Goal: Task Accomplishment & Management: Manage account settings

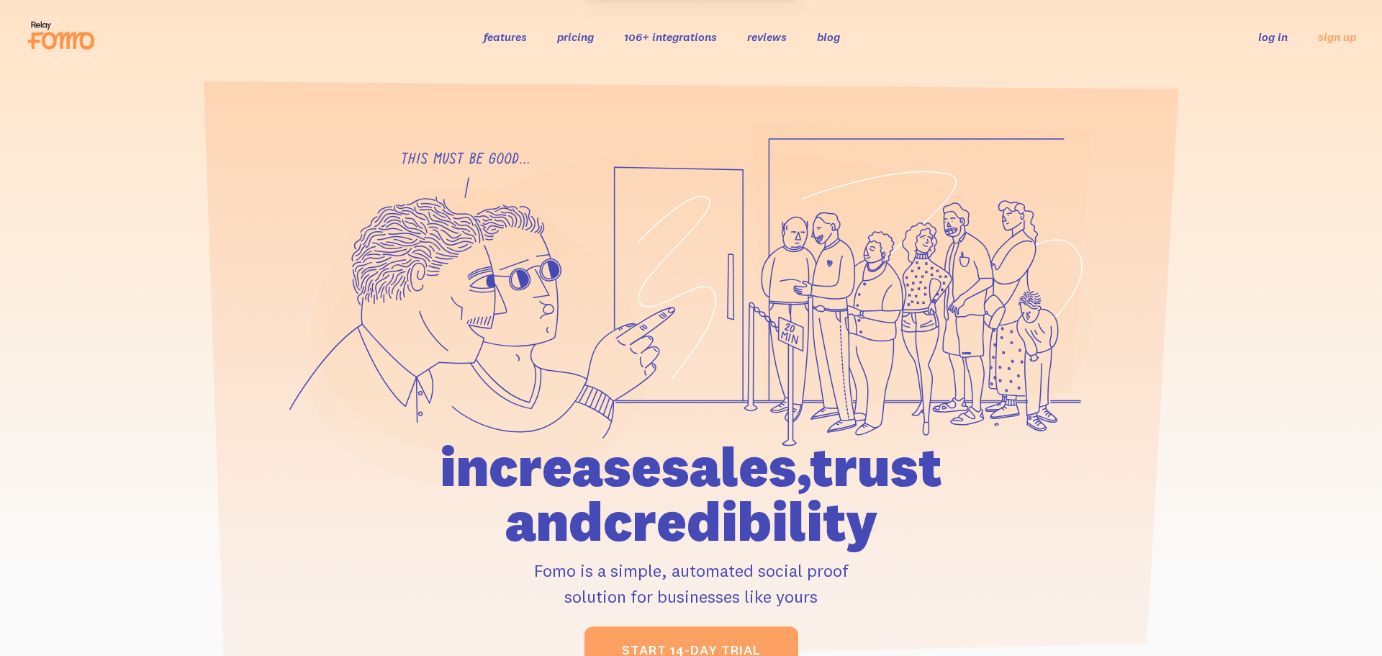
click at [1273, 36] on link "log in" at bounding box center [1273, 37] width 30 height 14
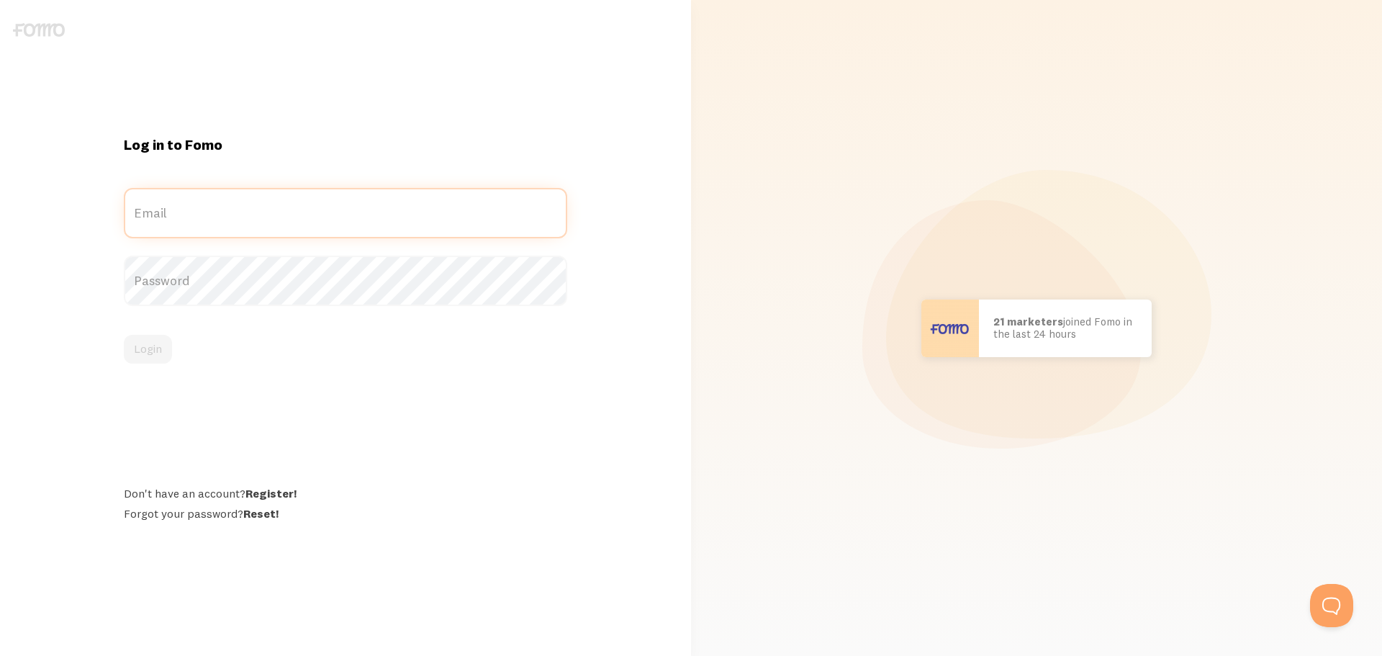
type input "[EMAIL_ADDRESS][DOMAIN_NAME]"
click at [141, 354] on div "Login" at bounding box center [345, 349] width 443 height 29
click at [141, 354] on button "Login" at bounding box center [148, 349] width 48 height 29
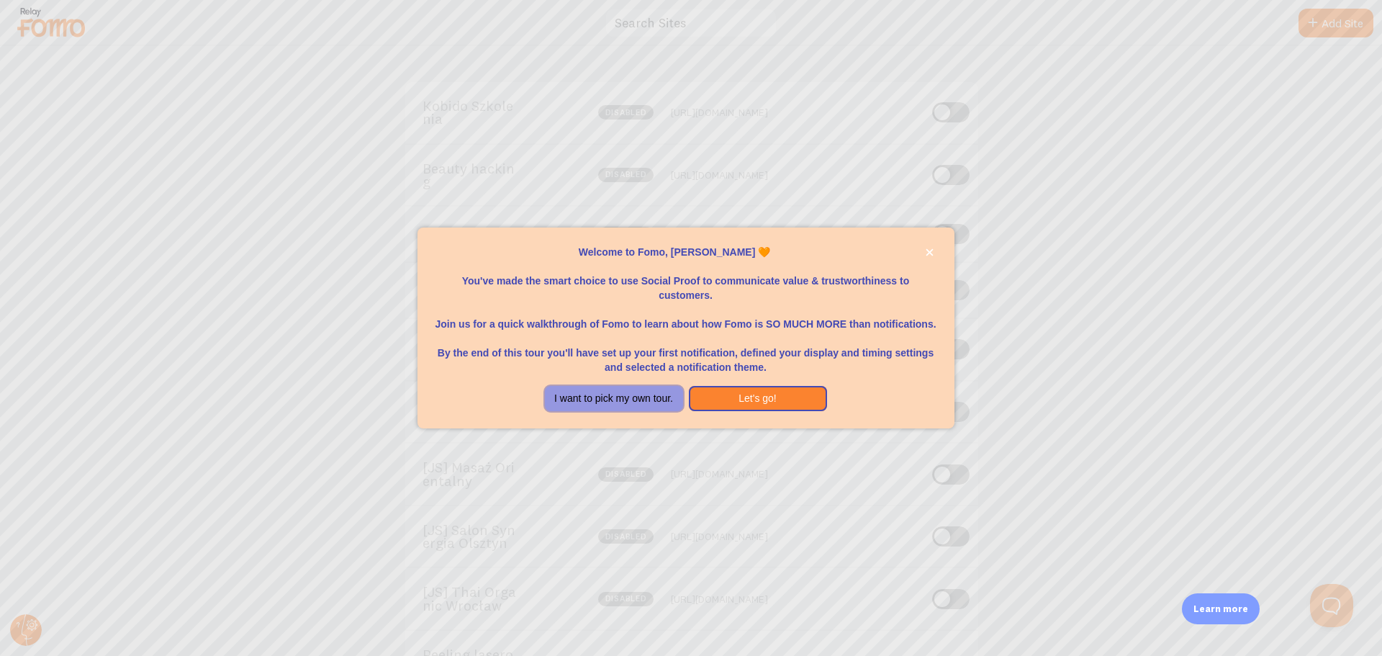
click at [651, 403] on button "I want to pick my own tour." at bounding box center [614, 399] width 138 height 26
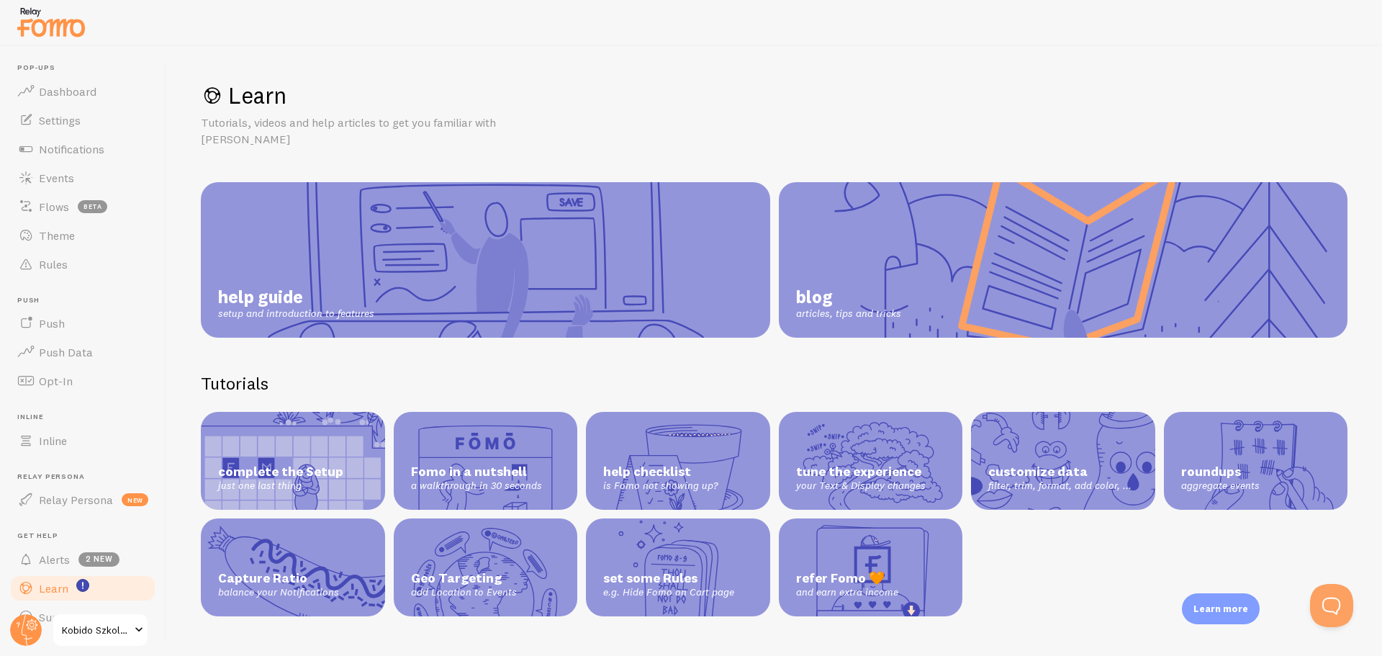
click at [76, 630] on span "Kobido Szkolenia" at bounding box center [96, 629] width 68 height 17
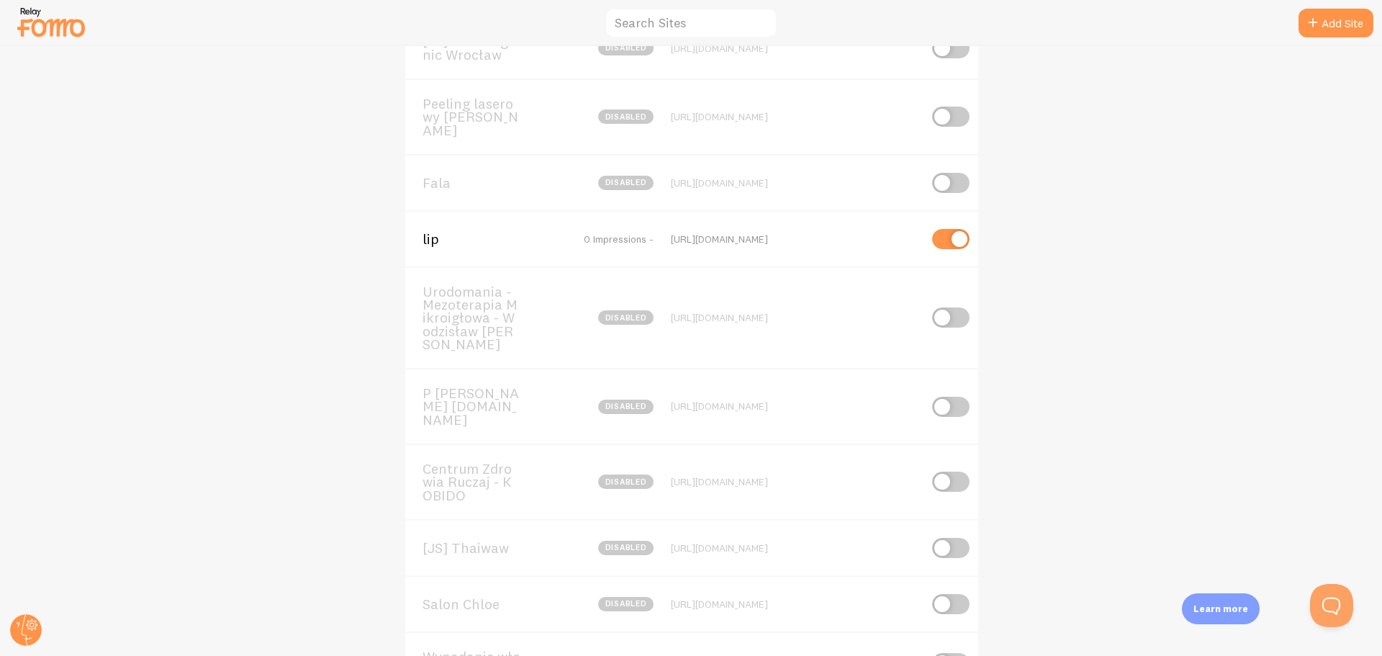
scroll to position [550, 0]
click at [941, 235] on input "checkbox" at bounding box center [950, 240] width 37 height 20
checkbox input "false"
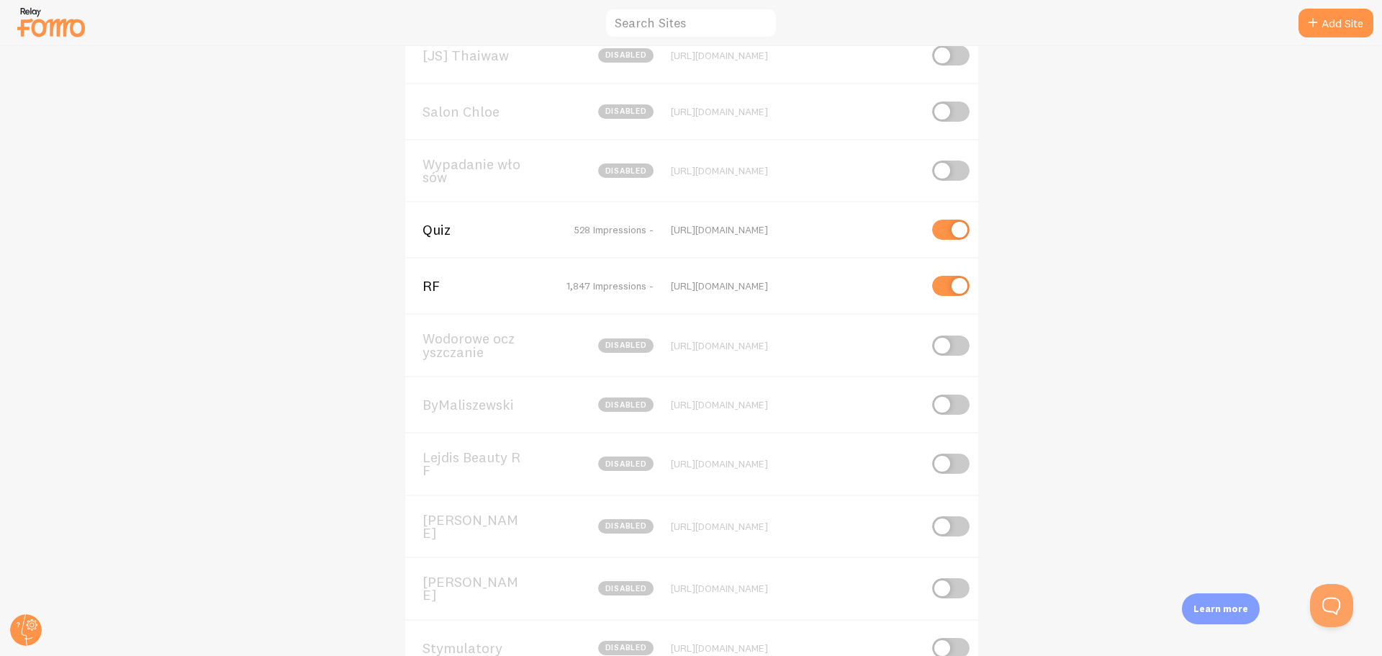
scroll to position [1032, 0]
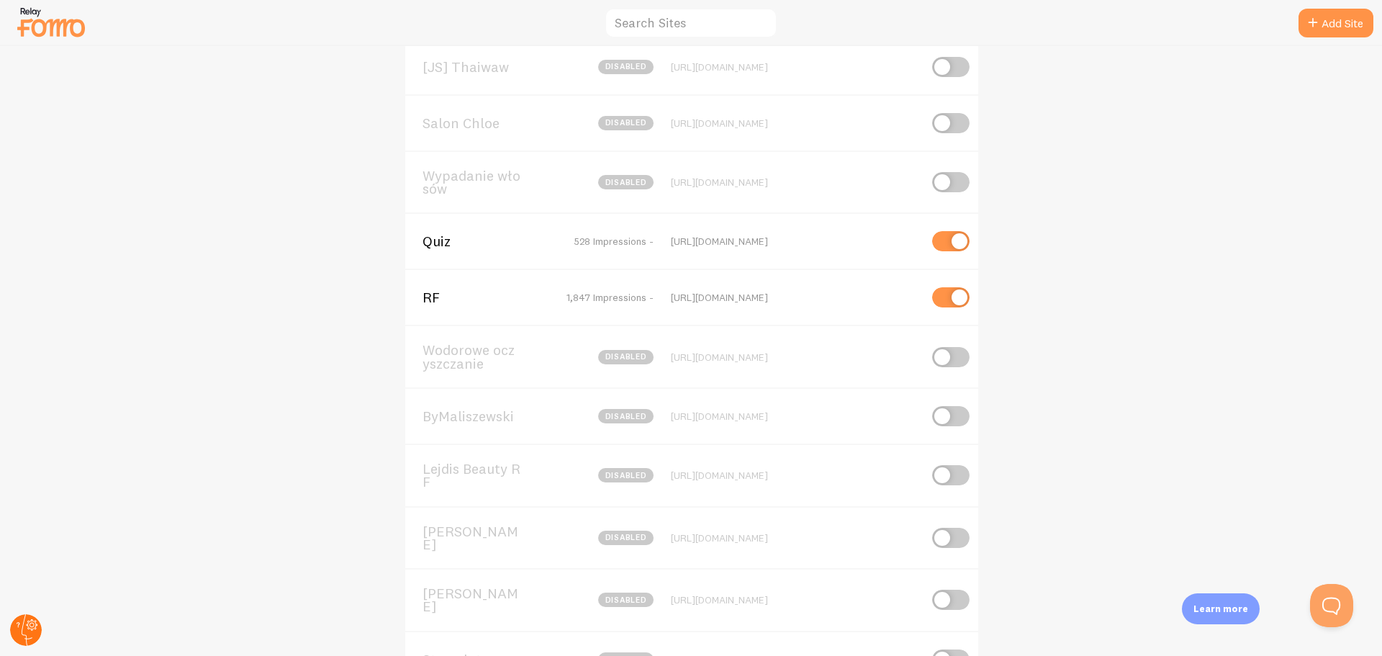
click at [23, 618] on circle at bounding box center [26, 630] width 32 height 32
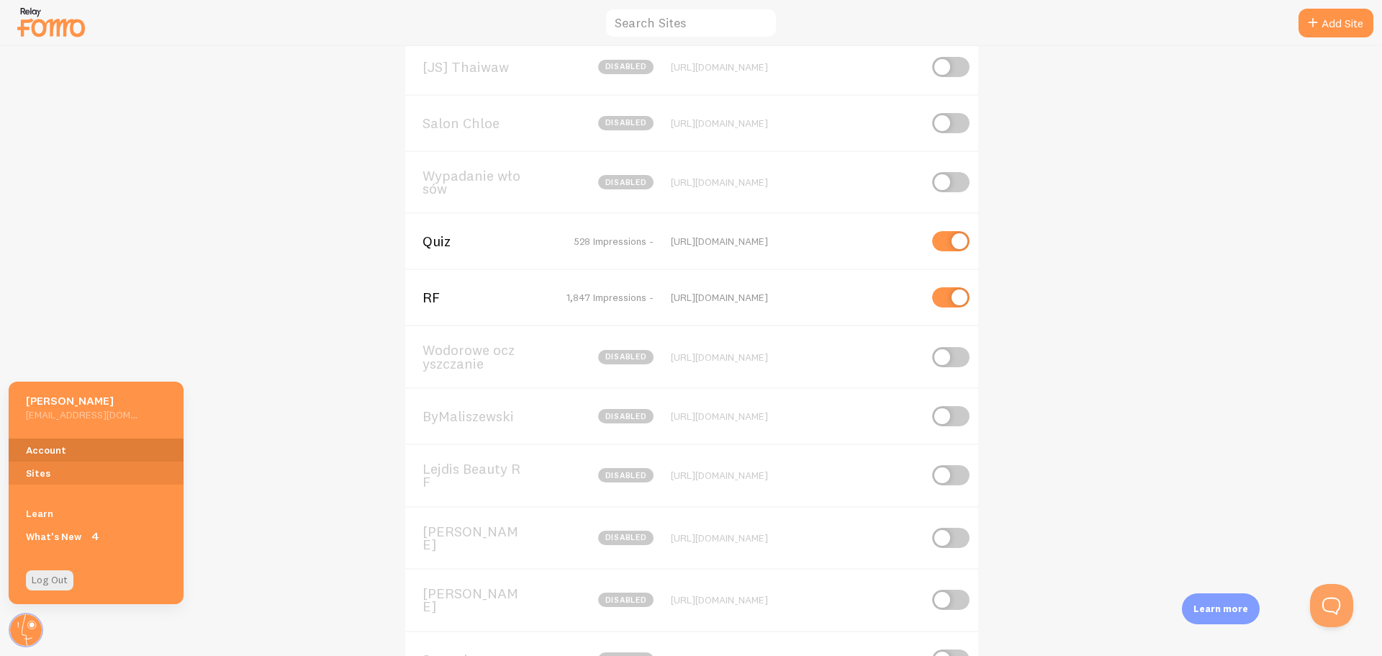
click at [93, 448] on link "Account" at bounding box center [96, 449] width 175 height 23
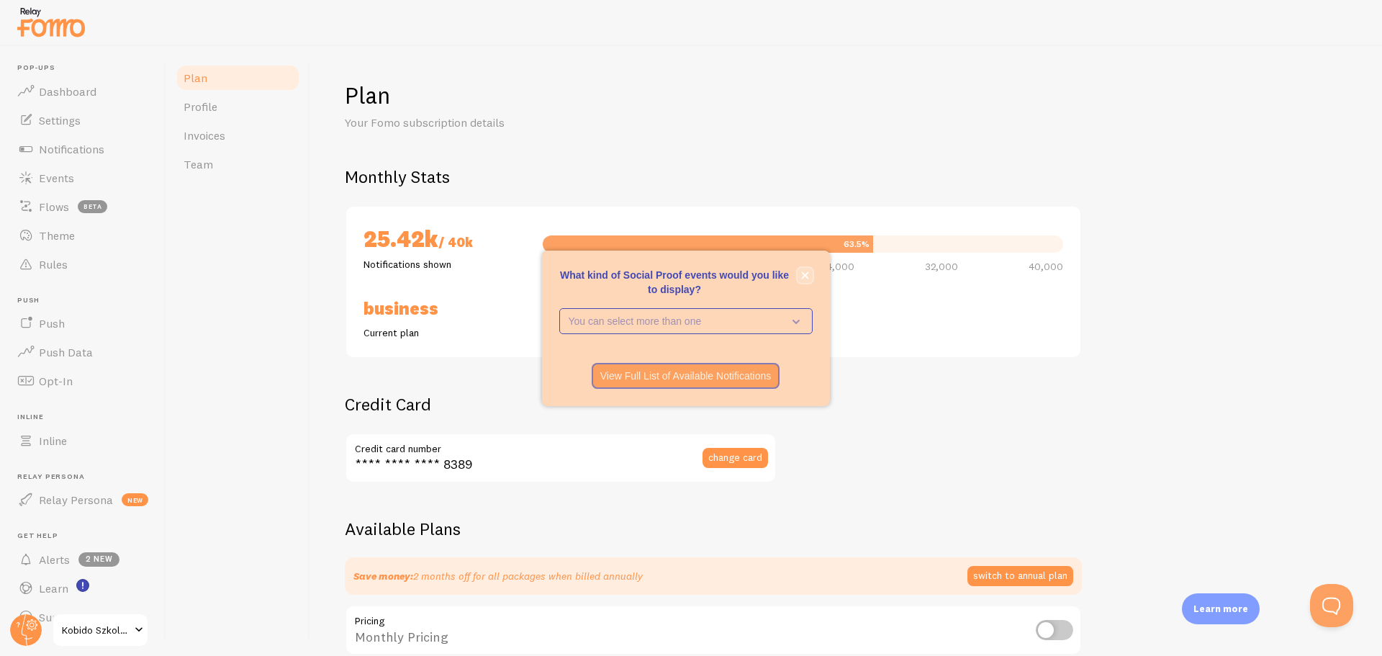
click at [803, 273] on icon "close," at bounding box center [804, 274] width 7 height 7
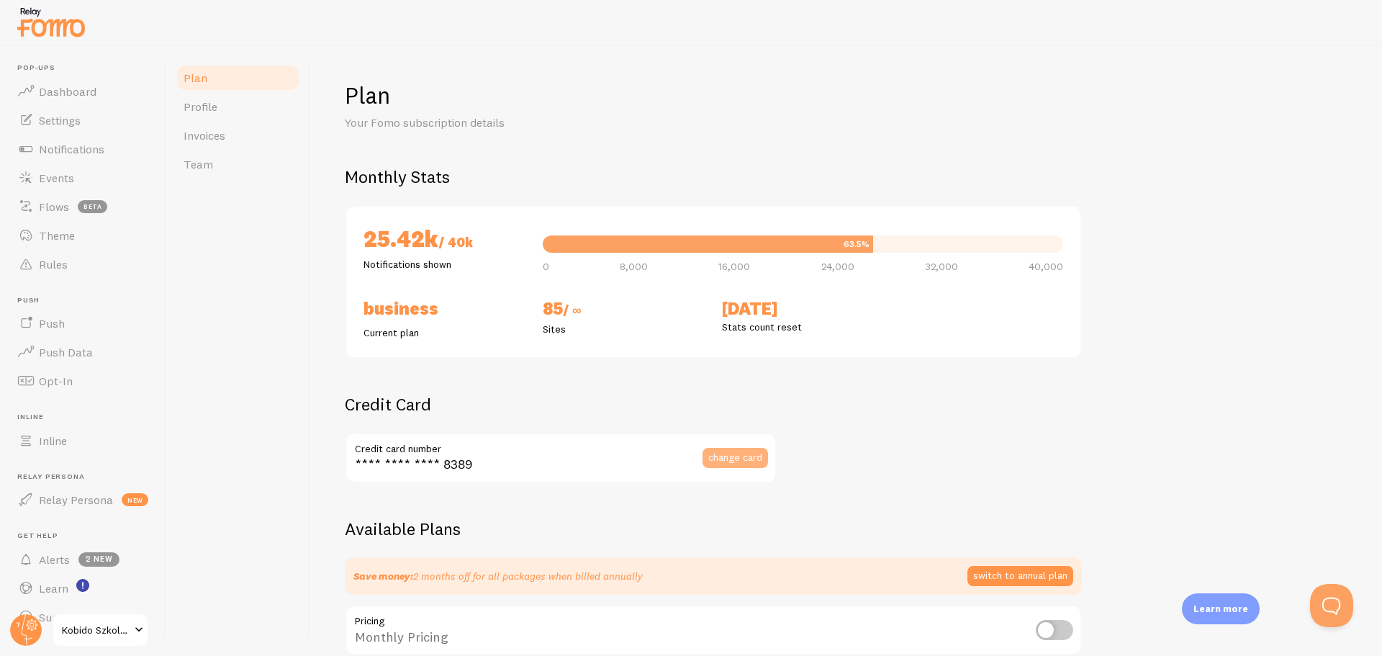
click at [742, 465] on button "change card" at bounding box center [736, 458] width 66 height 20
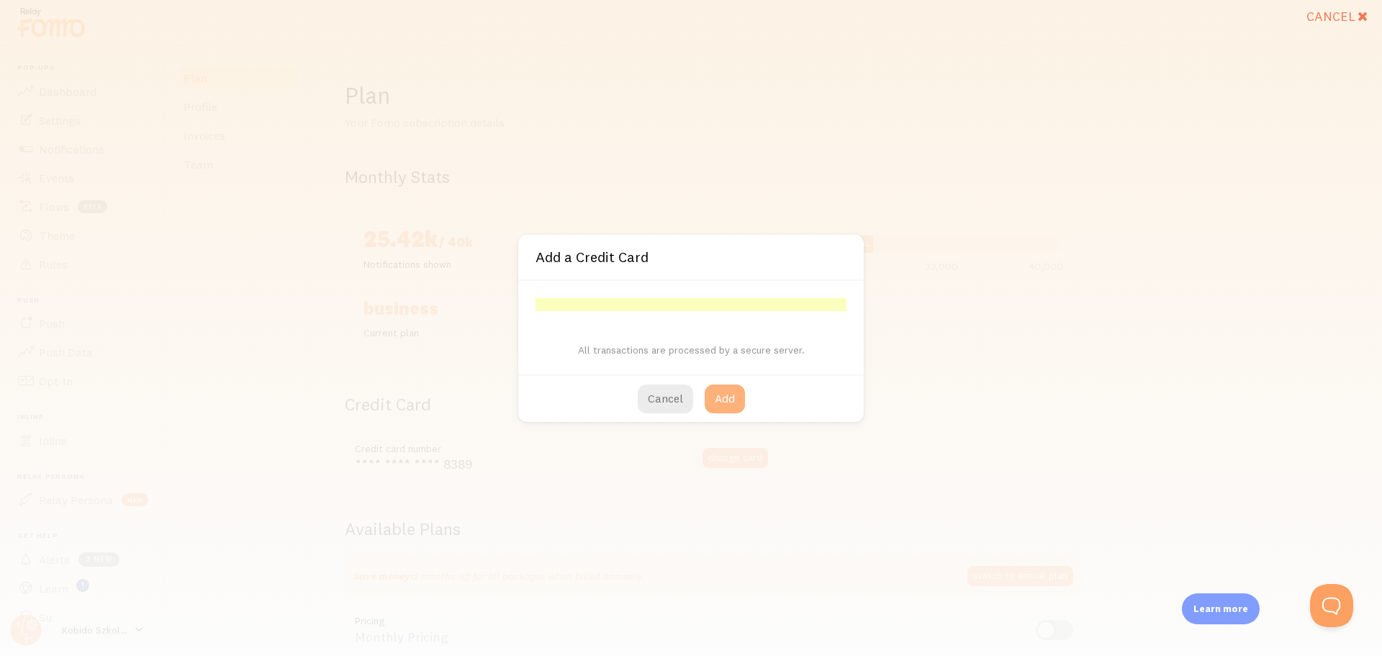
click at [743, 397] on button "Add" at bounding box center [725, 398] width 40 height 29
type input "**** **** **** 7420"
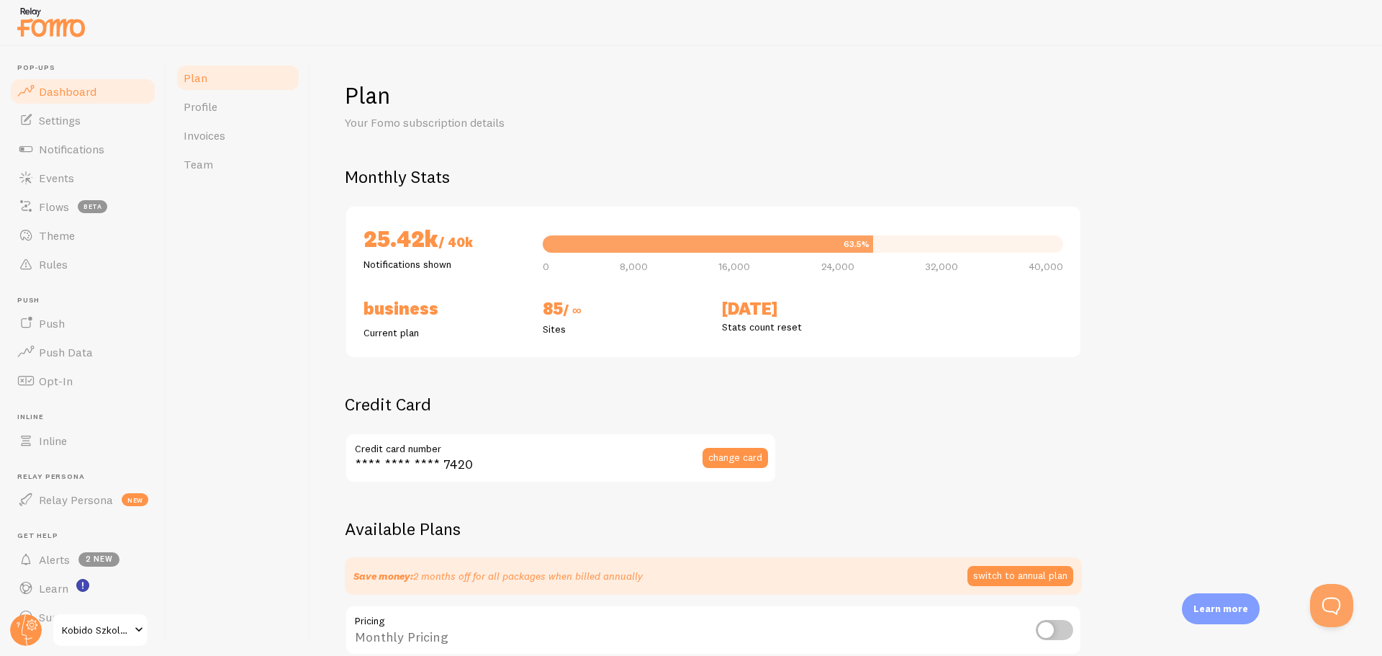
click at [120, 87] on link "Dashboard" at bounding box center [83, 91] width 148 height 29
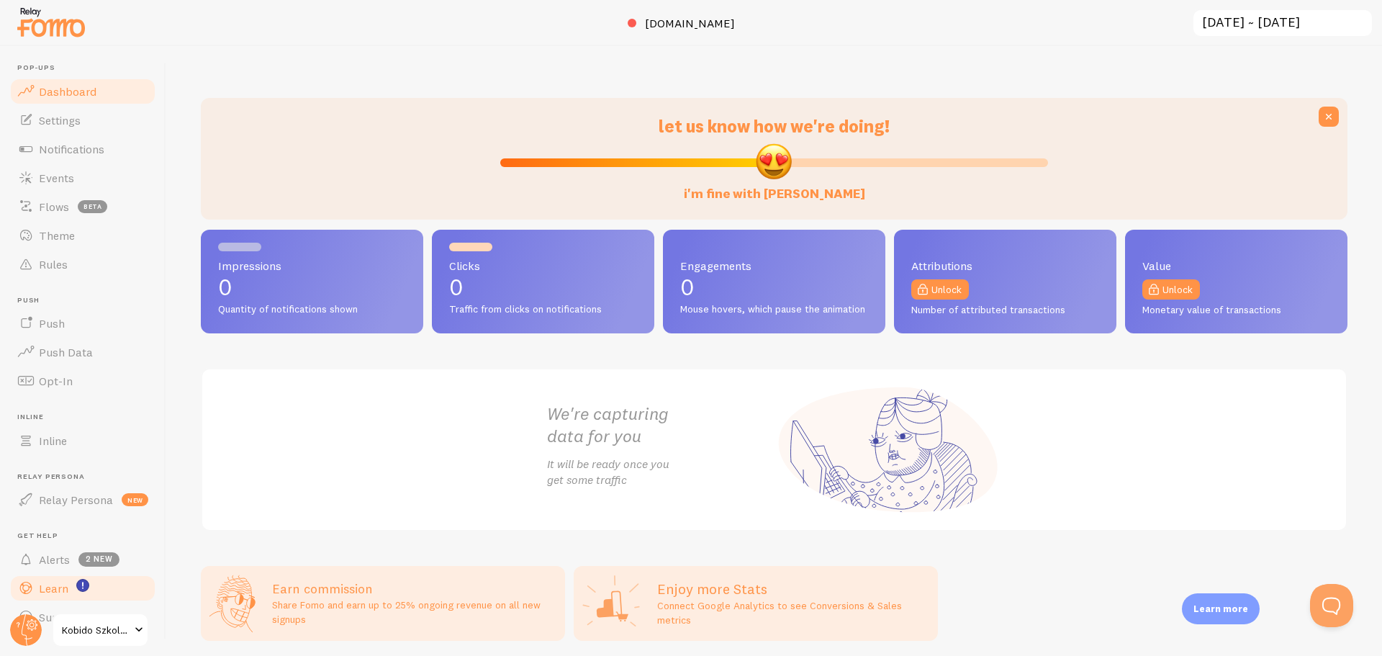
click at [73, 587] on link "Learn" at bounding box center [83, 588] width 148 height 29
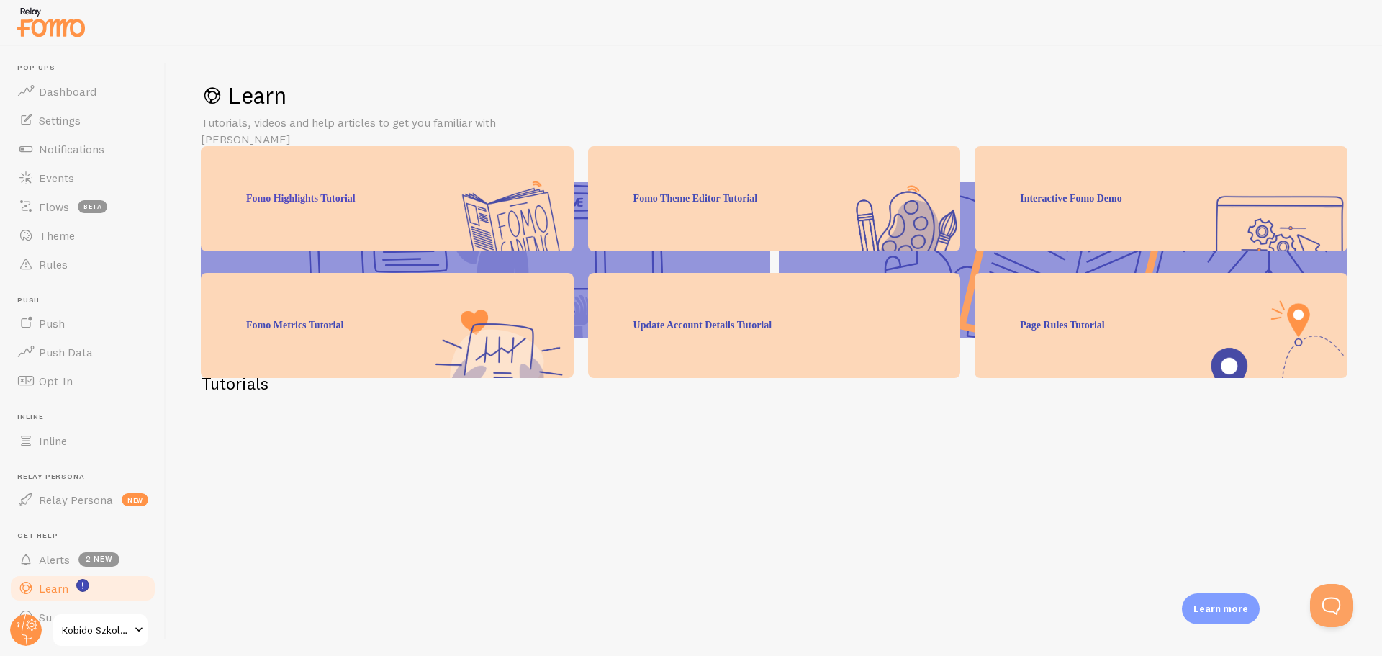
scroll to position [249, 0]
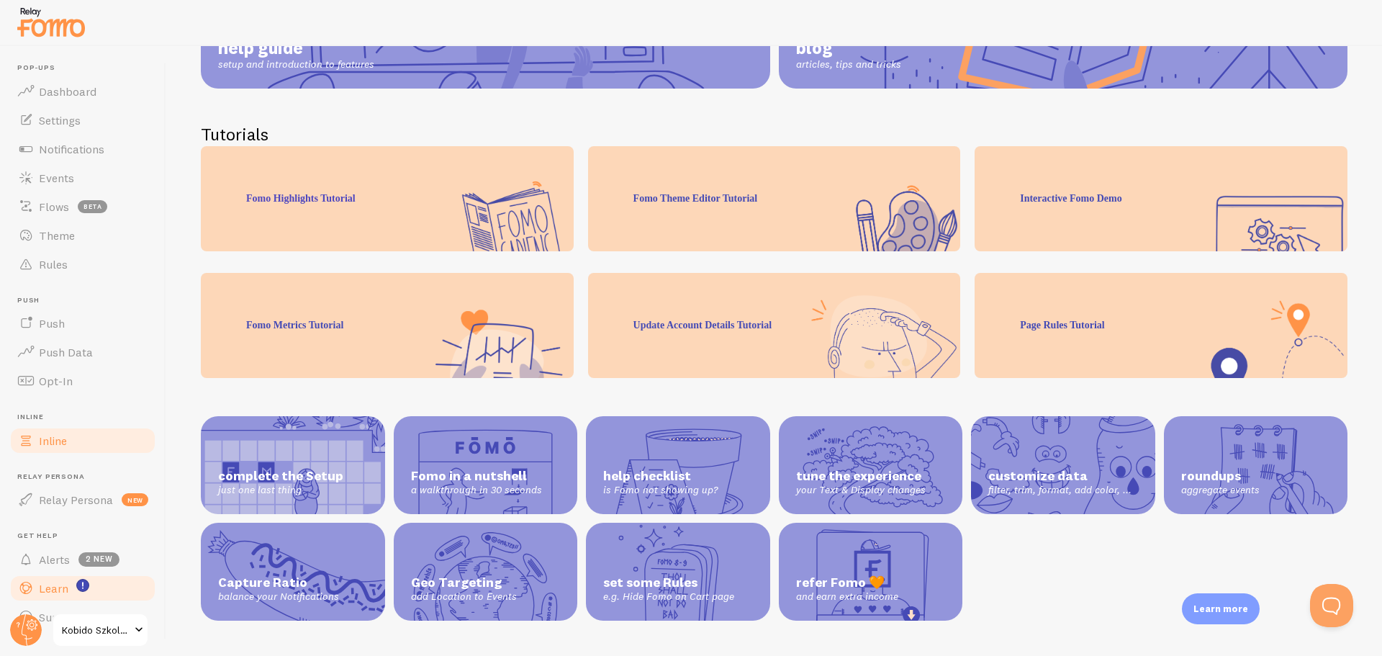
click at [99, 434] on link "Inline" at bounding box center [83, 440] width 148 height 29
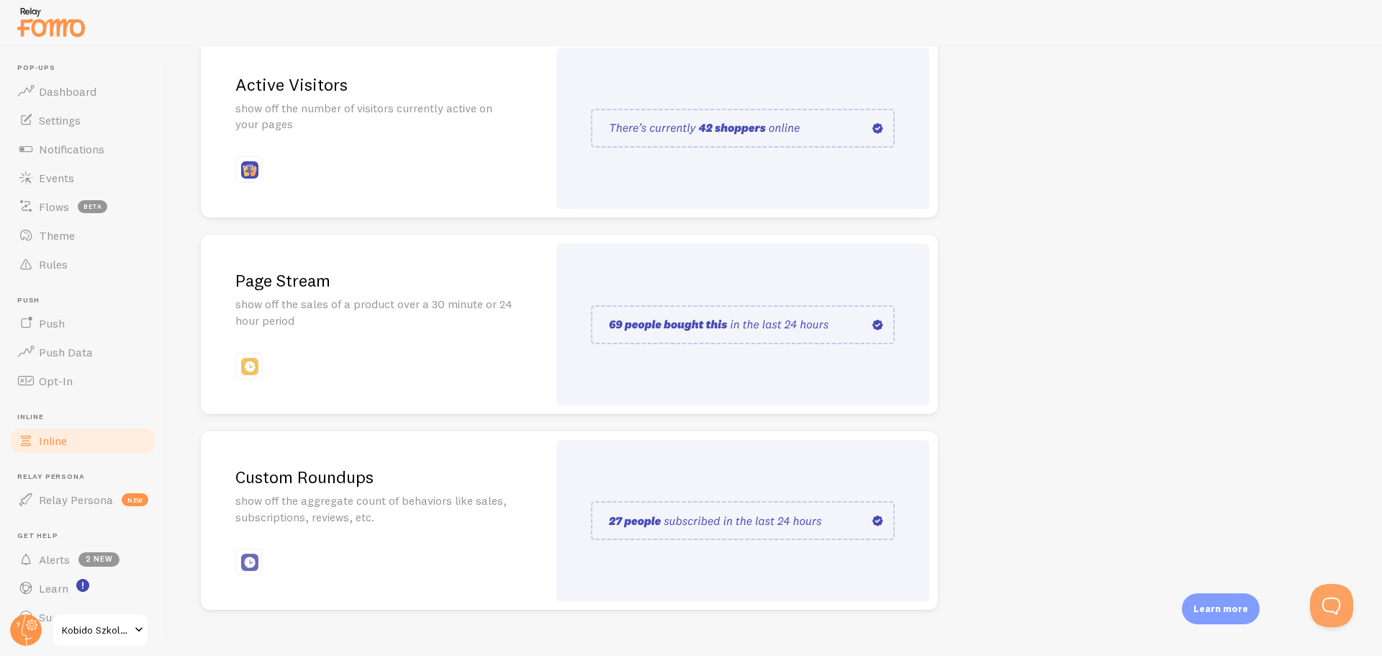
scroll to position [215, 0]
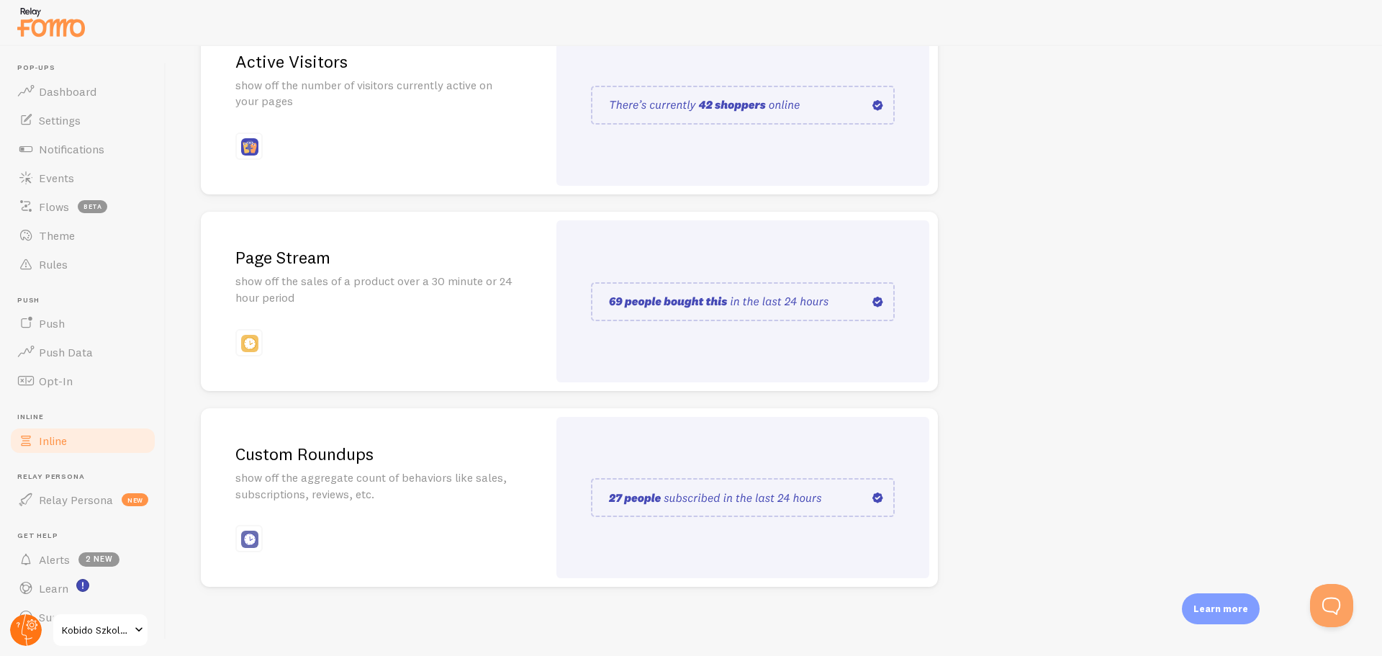
click at [35, 633] on circle at bounding box center [26, 630] width 32 height 32
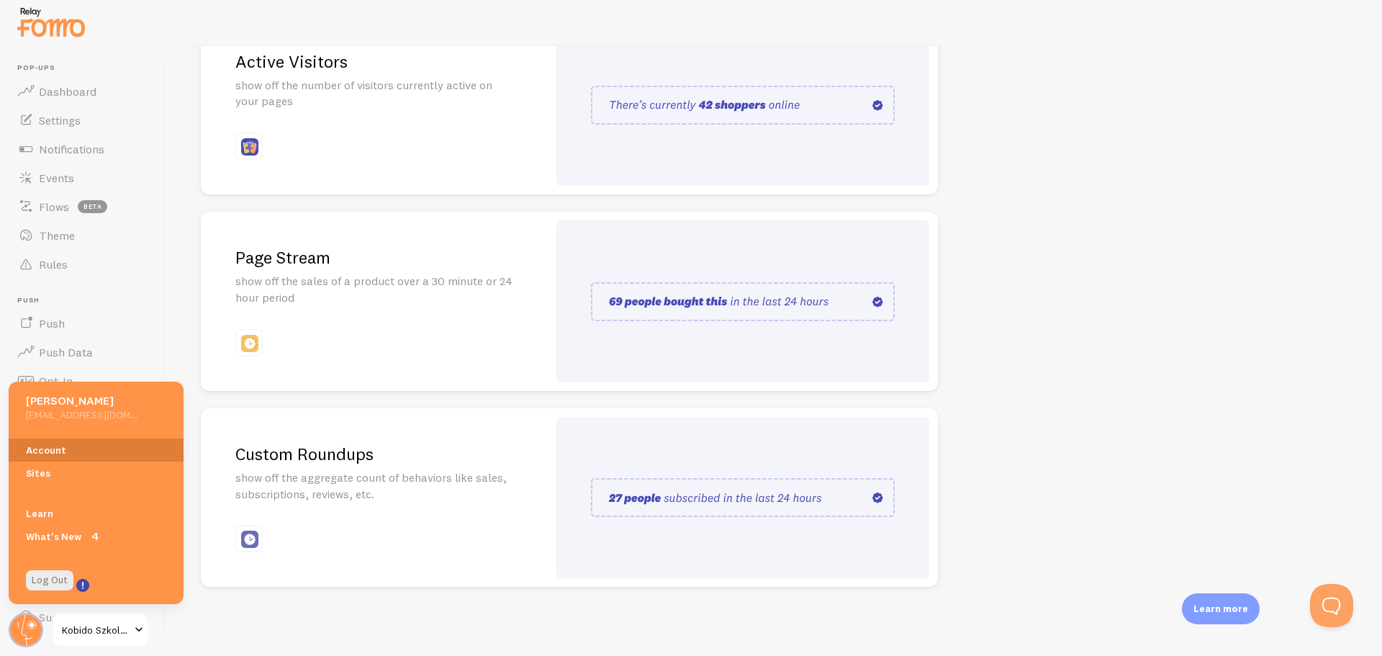
click at [66, 447] on link "Account" at bounding box center [96, 449] width 175 height 23
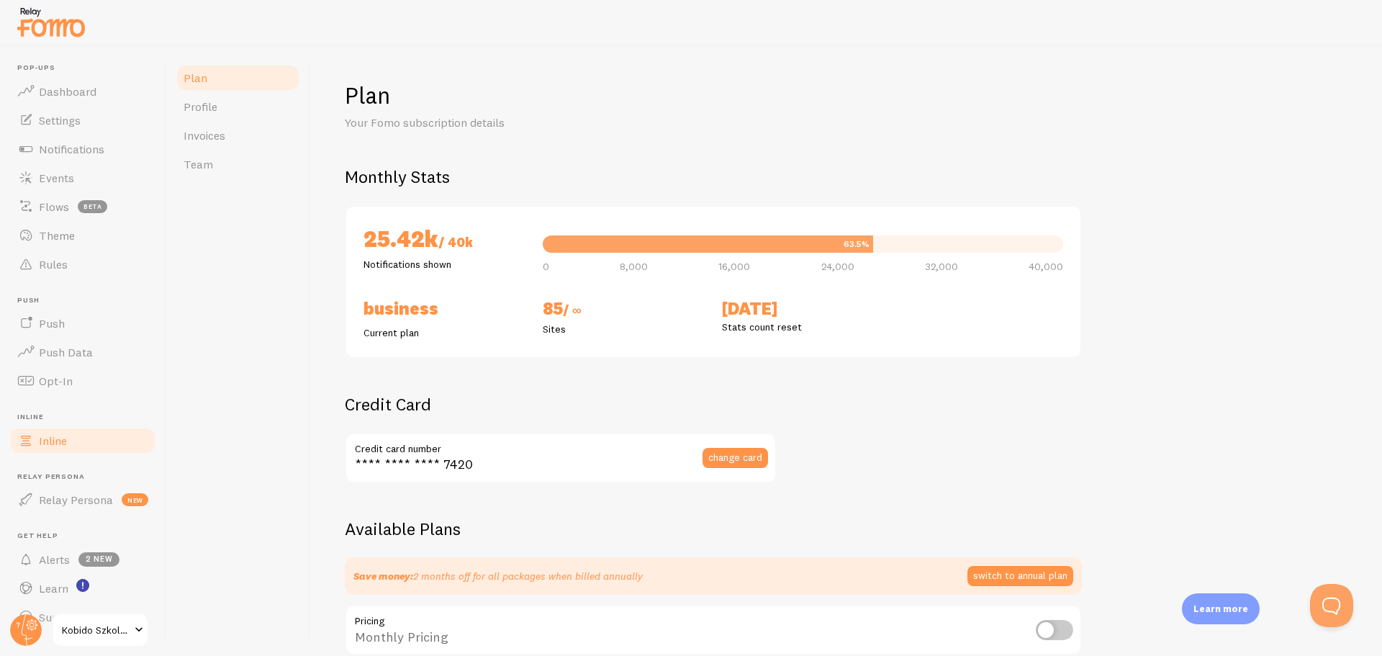
scroll to position [27, 0]
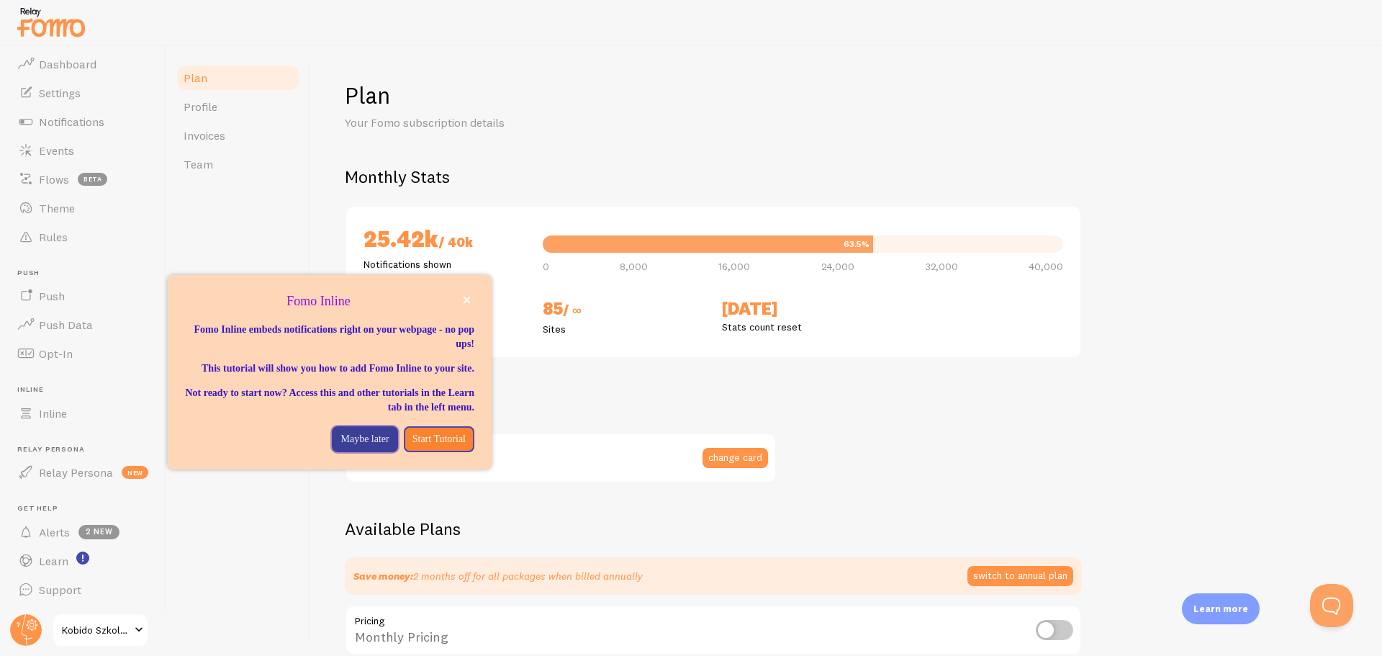
click at [355, 446] on p "Maybe later" at bounding box center [365, 439] width 48 height 14
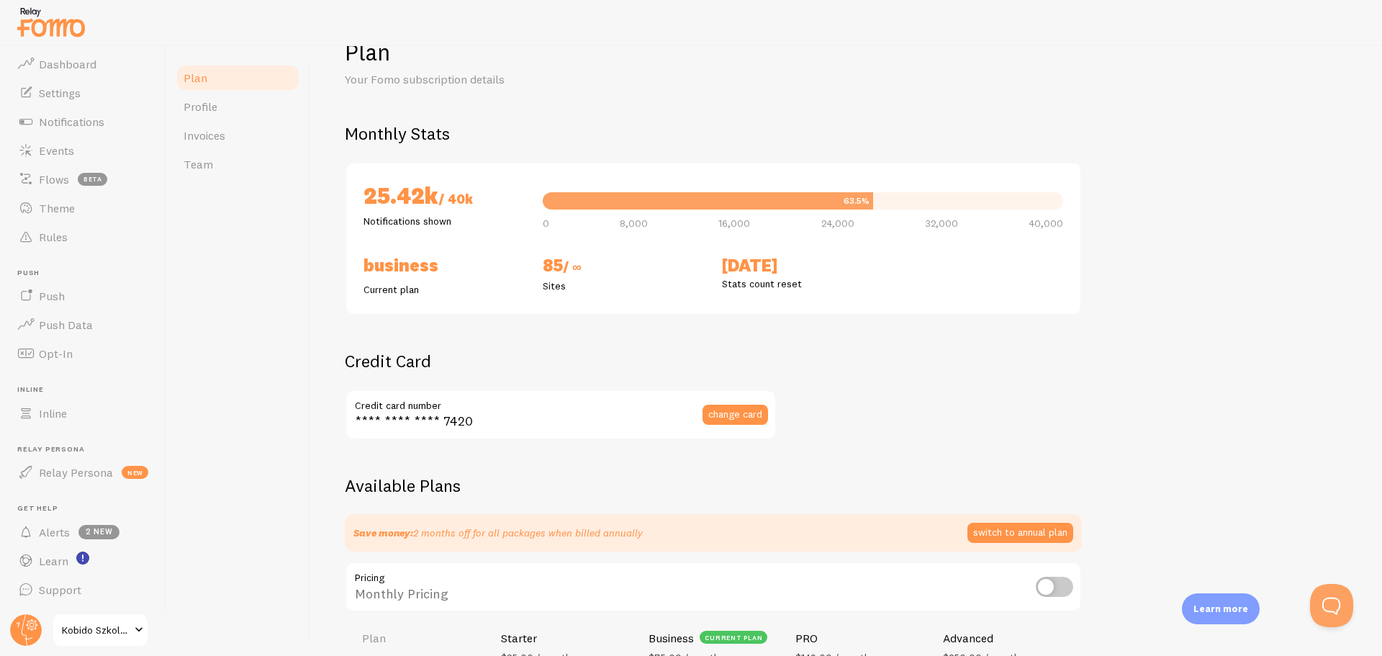
scroll to position [45, 0]
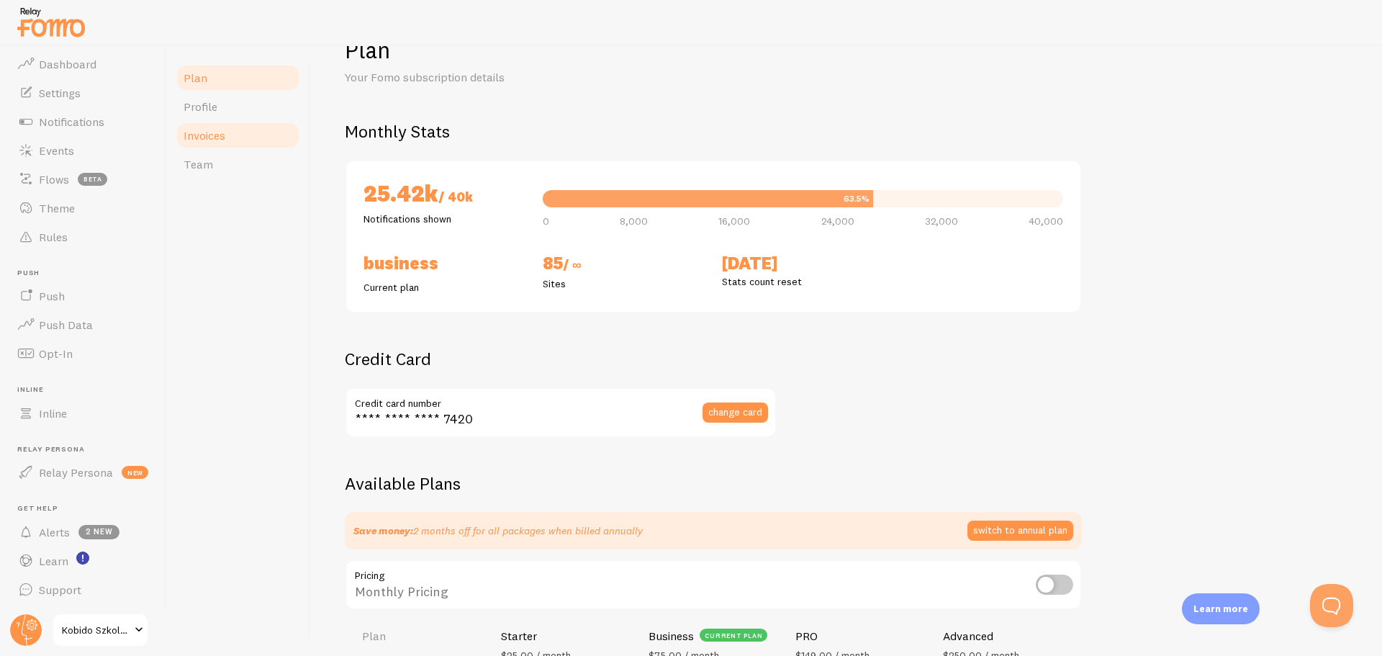
click at [255, 130] on link "Invoices" at bounding box center [238, 135] width 126 height 29
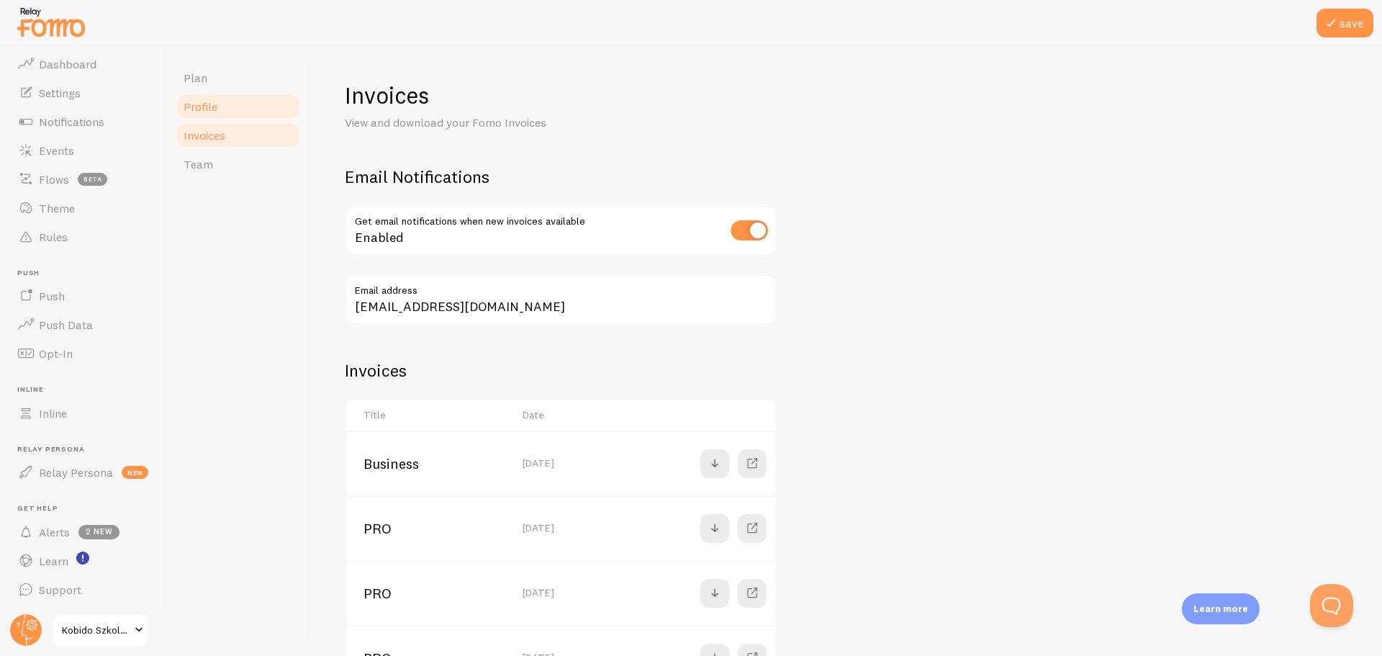
click at [235, 101] on link "Profile" at bounding box center [238, 106] width 126 height 29
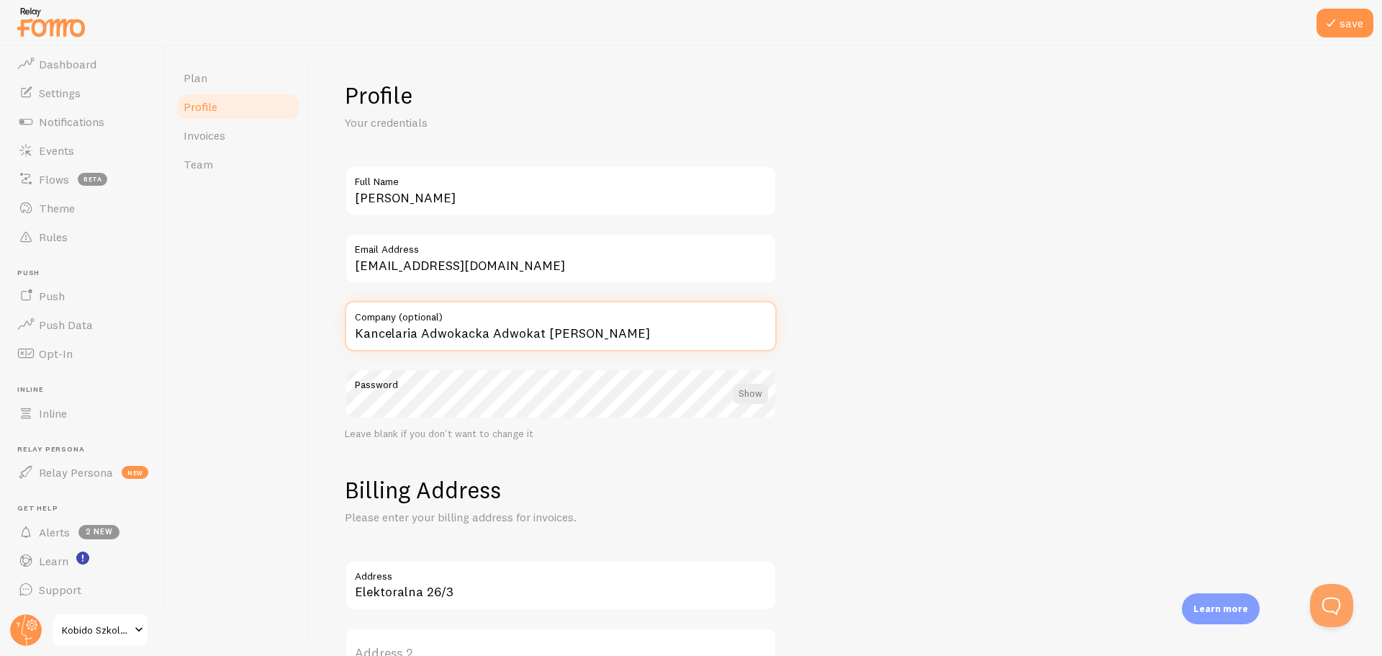
drag, startPoint x: 644, startPoint y: 335, endPoint x: 317, endPoint y: 315, distance: 327.4
click at [317, 315] on div "Profile Your credentials [PERSON_NAME] Full Name [EMAIL_ADDRESS][DOMAIN_NAME] E…" at bounding box center [846, 351] width 1072 height 610
type input "Lejdis Beauty sp. z o.o."
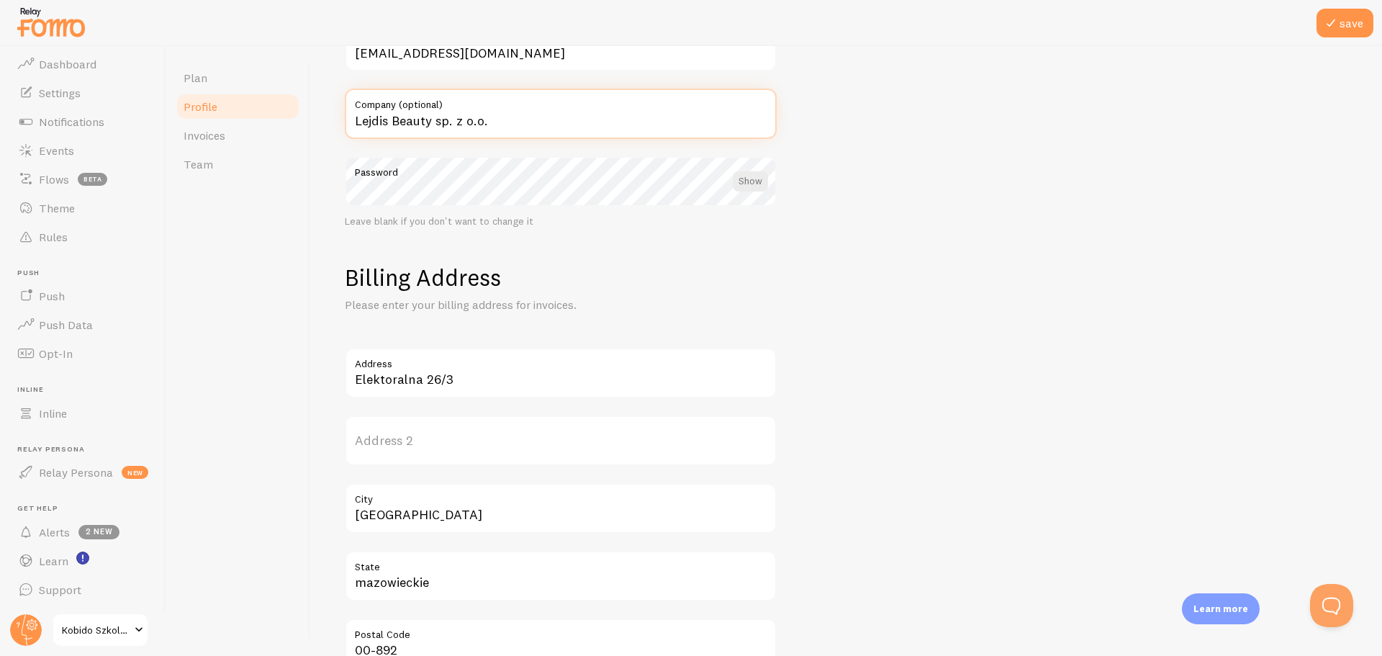
scroll to position [241, 0]
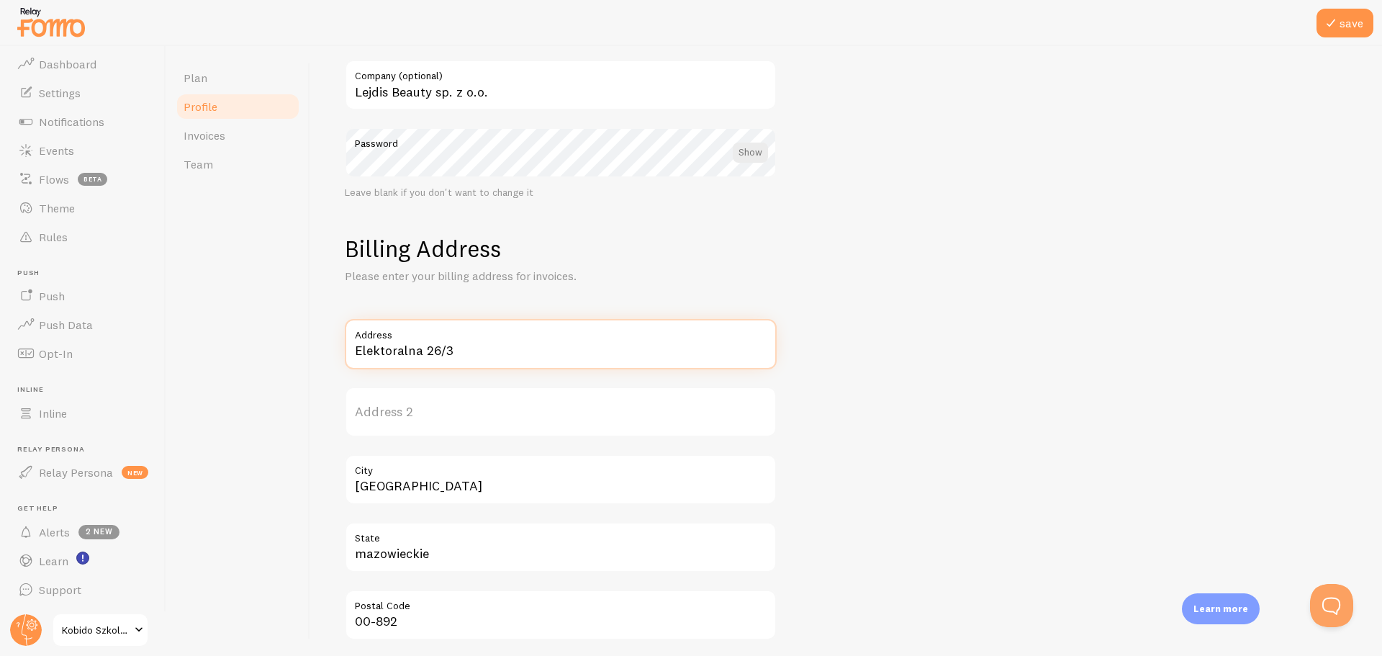
click at [470, 351] on input "Elektoralna 26/3" at bounding box center [561, 344] width 432 height 50
drag, startPoint x: 469, startPoint y: 350, endPoint x: 315, endPoint y: 348, distance: 154.1
click at [315, 348] on div "Profile Your credentials [PERSON_NAME] Full Name [EMAIL_ADDRESS][DOMAIN_NAME] E…" at bounding box center [846, 351] width 1072 height 610
click at [474, 350] on input "[PERSON_NAME] 18 108" at bounding box center [561, 344] width 432 height 50
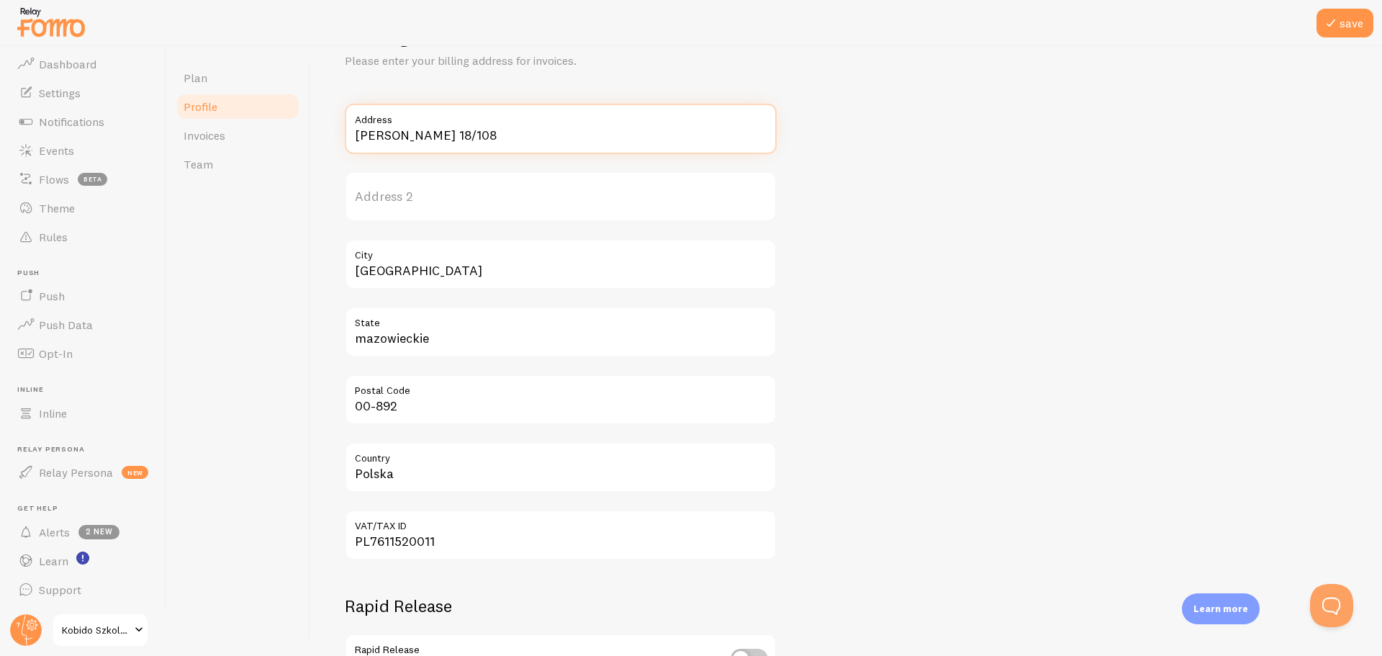
scroll to position [462, 0]
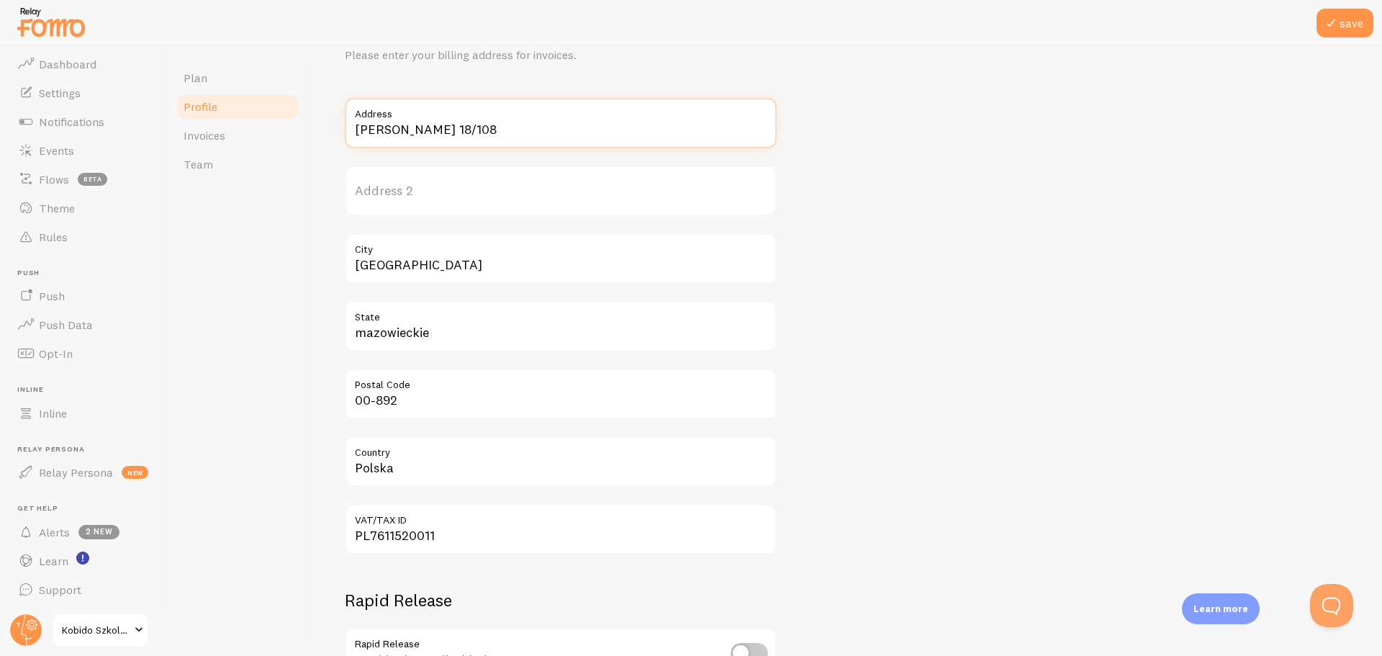
type input "[PERSON_NAME] 18/108"
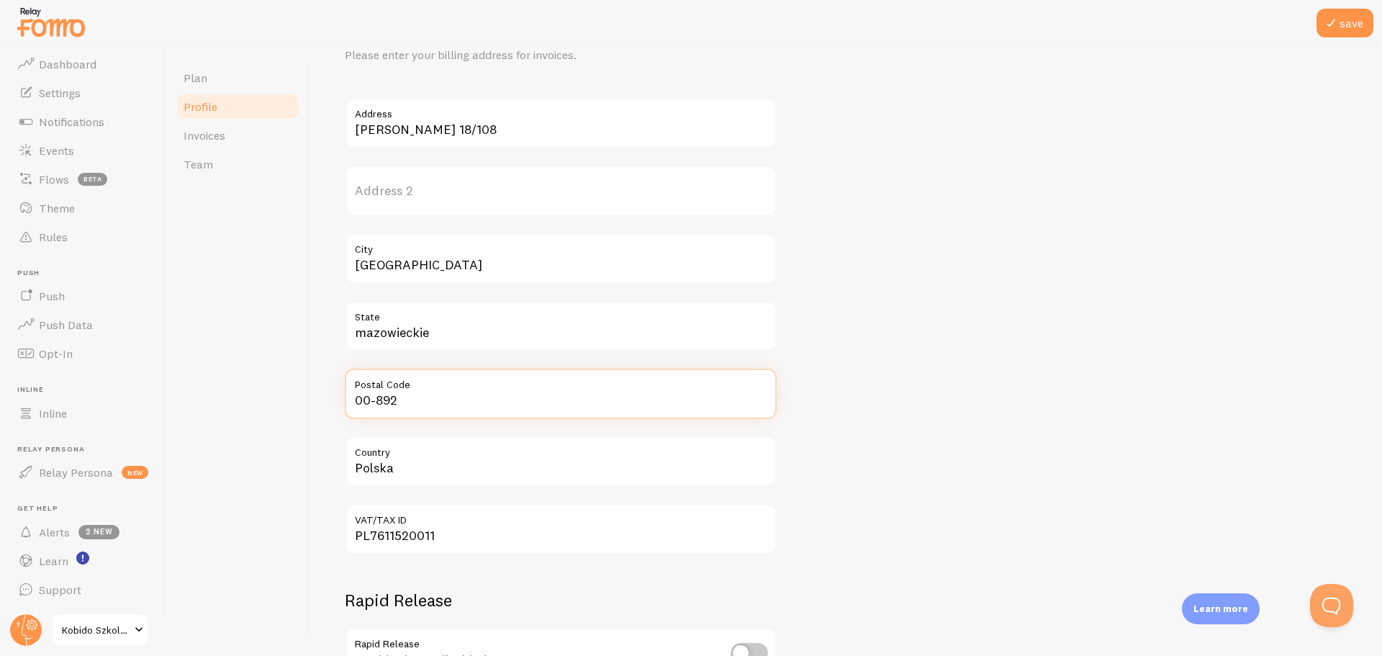
click at [412, 405] on input "00-892" at bounding box center [561, 394] width 432 height 50
type input "00-"
drag, startPoint x: 434, startPoint y: 538, endPoint x: 355, endPoint y: 531, distance: 79.6
click at [355, 531] on input "PL7611520011" at bounding box center [561, 529] width 432 height 50
type input "5223223194"
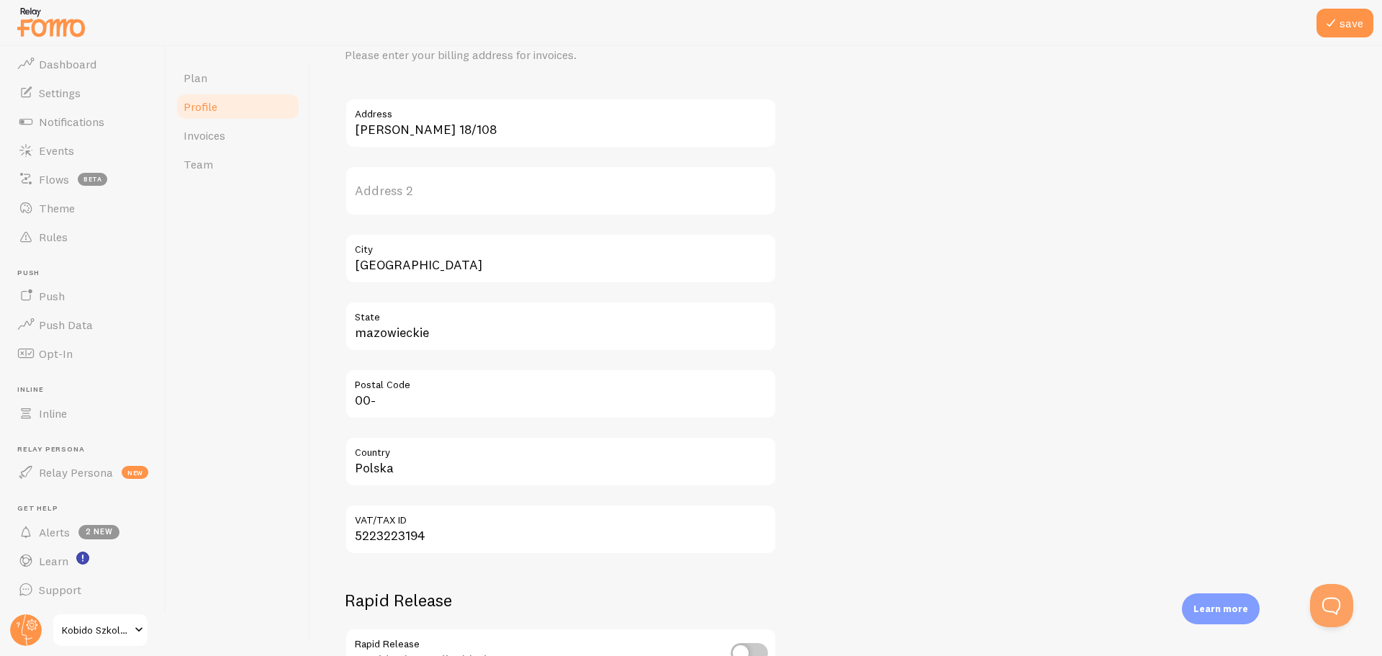
click at [938, 441] on div "[PERSON_NAME] 18/108 Address Address 2 [GEOGRAPHIC_DATA] State 00- Postal Code …" at bounding box center [846, 326] width 1003 height 456
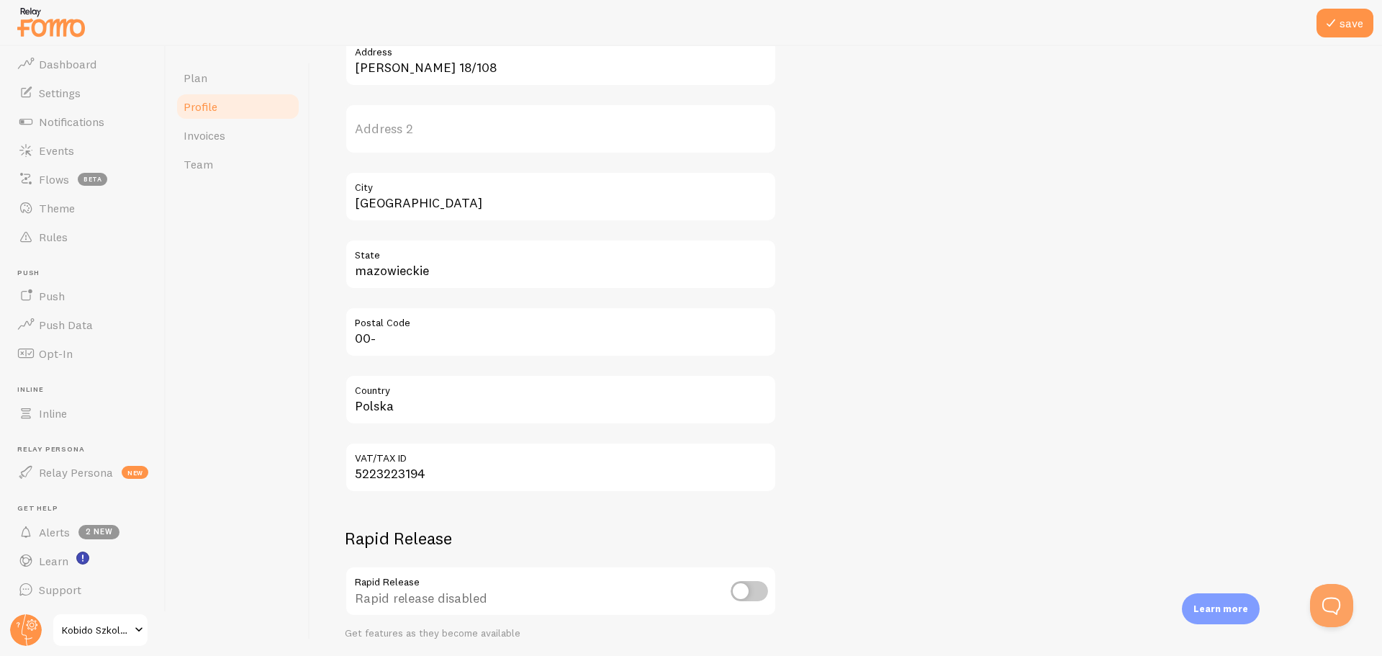
scroll to position [522, 0]
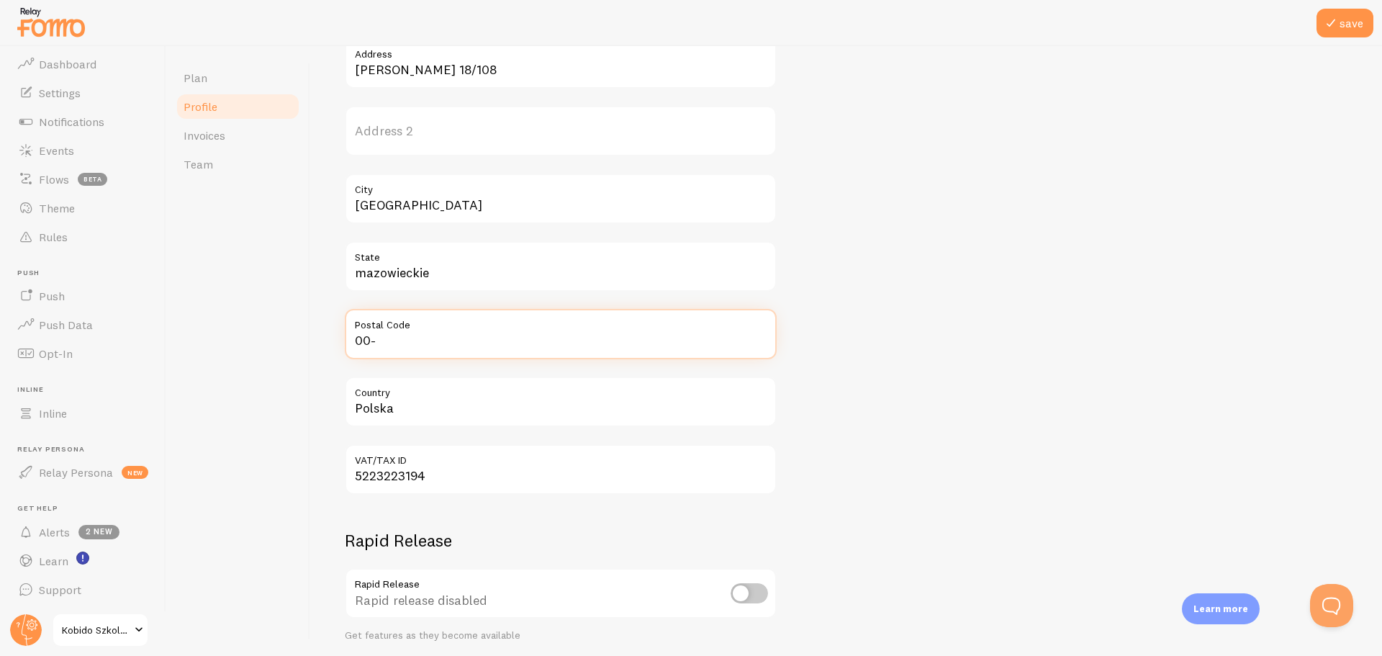
click at [444, 339] on input "00-" at bounding box center [561, 334] width 432 height 50
type input "02-591"
click at [1006, 342] on div "[PERSON_NAME] 18/108 Address Address 2 [GEOGRAPHIC_DATA] State 02-591 Postal Co…" at bounding box center [846, 266] width 1003 height 456
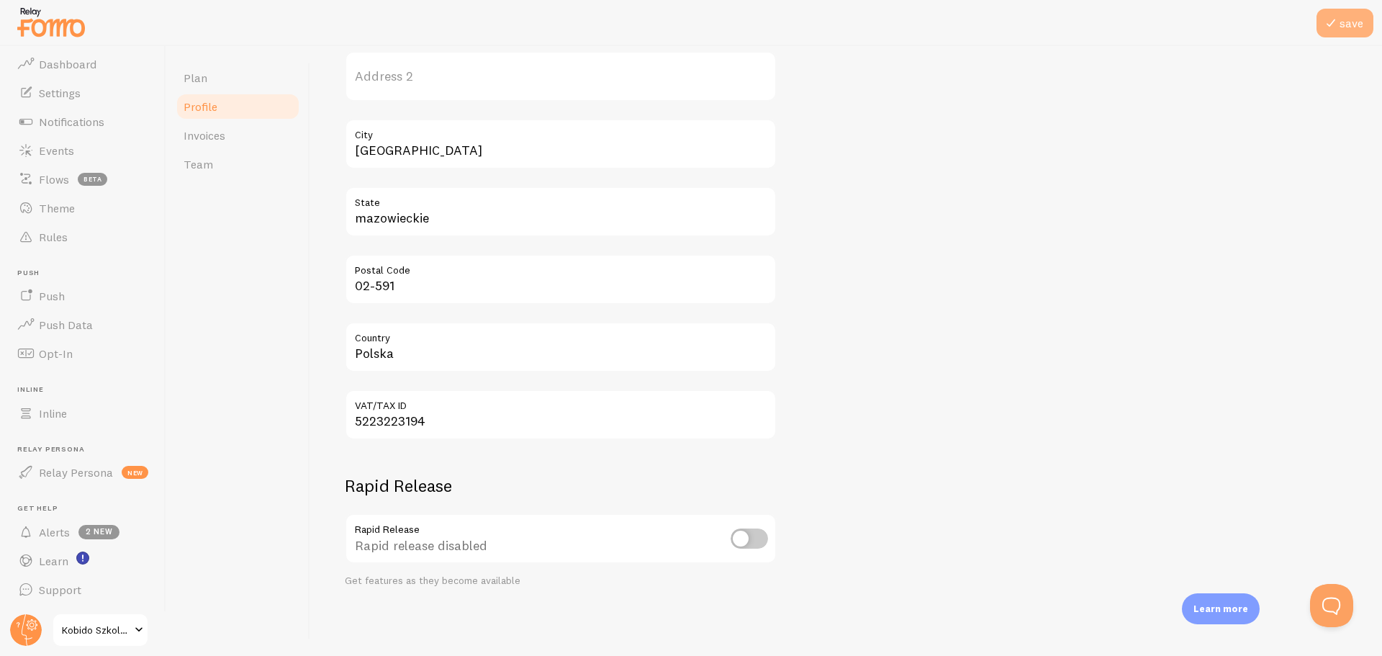
click at [1351, 31] on button "save" at bounding box center [1345, 23] width 57 height 29
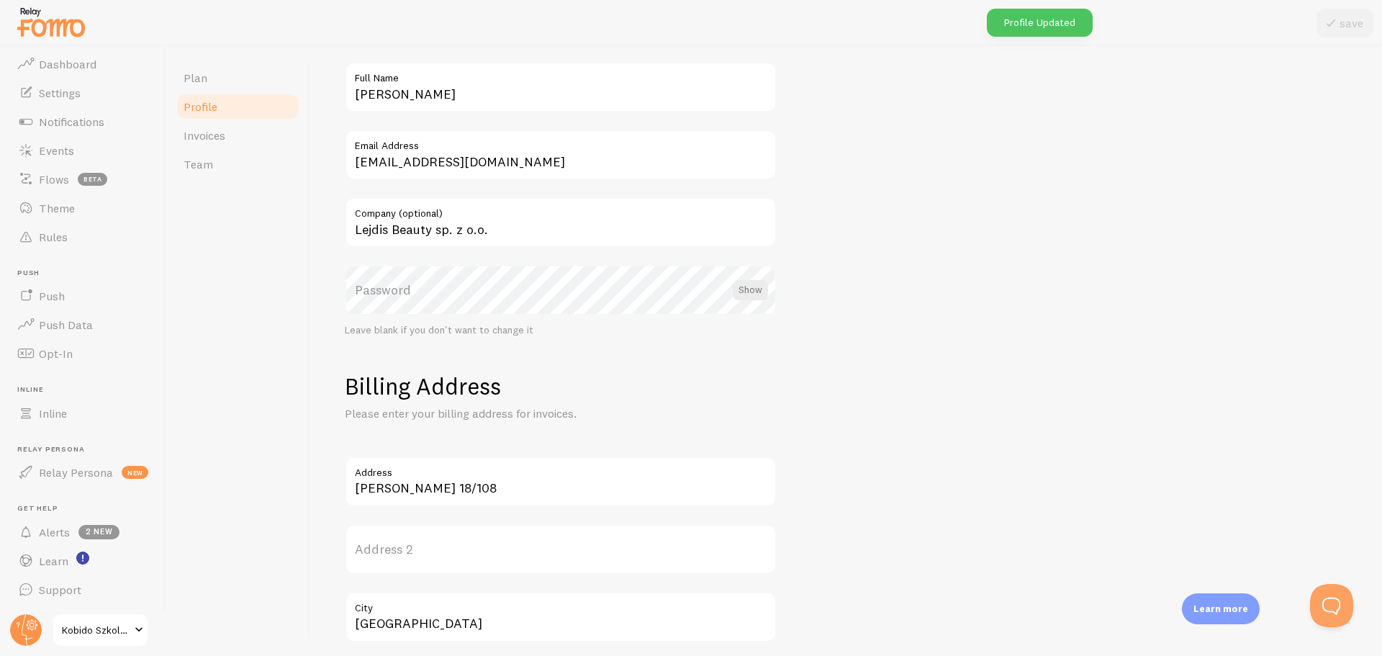
scroll to position [0, 0]
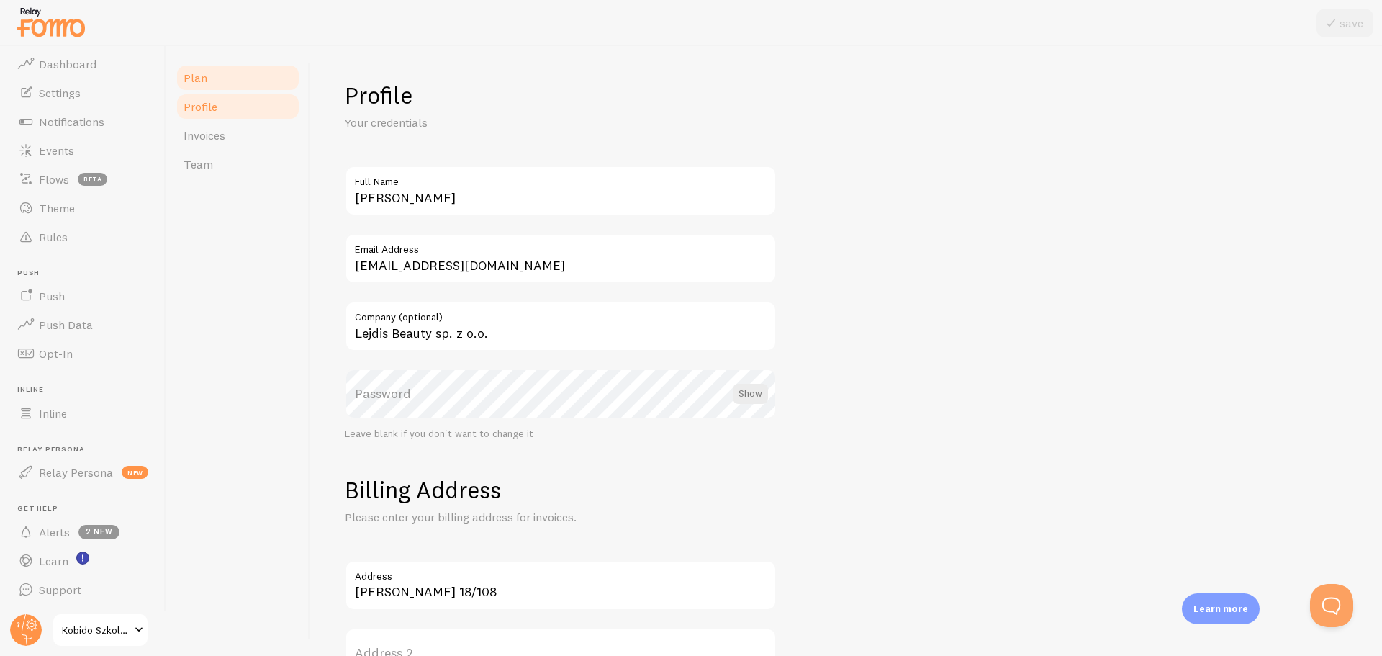
click at [252, 81] on link "Plan" at bounding box center [238, 77] width 126 height 29
